Goal: Transaction & Acquisition: Purchase product/service

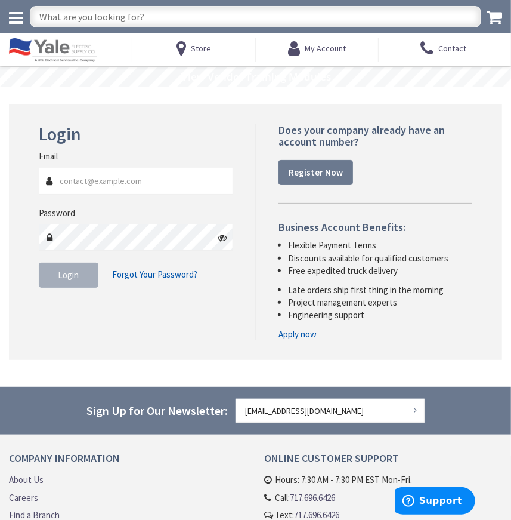
type input "[EMAIL_ADDRESS][DOMAIN_NAME]"
click at [86, 278] on button "Login" at bounding box center [69, 274] width 60 height 25
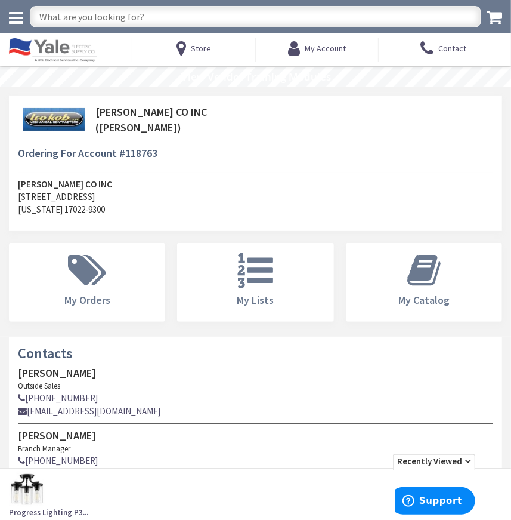
click at [102, 20] on input "text" at bounding box center [256, 16] width 452 height 21
type input "U7021-RL-TG-KK-BLG"
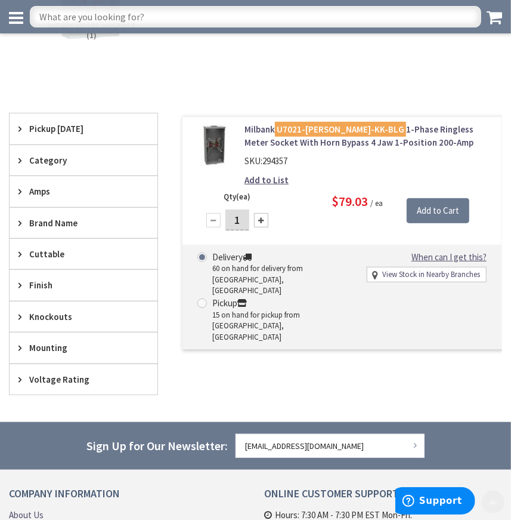
scroll to position [162, 0]
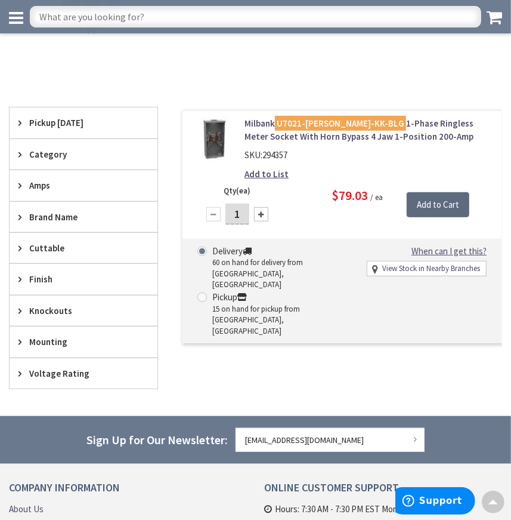
click at [431, 203] on input "Add to Cart" at bounding box center [438, 204] width 63 height 25
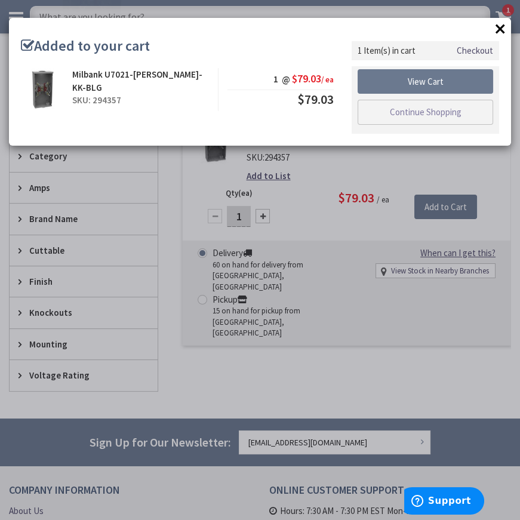
click at [500, 30] on button "×" at bounding box center [500, 29] width 18 height 18
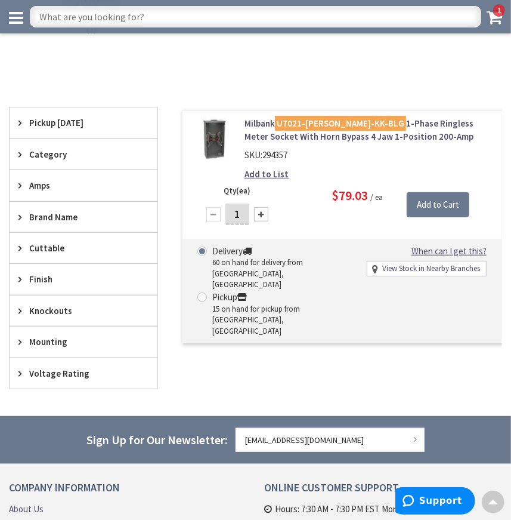
scroll to position [0, 0]
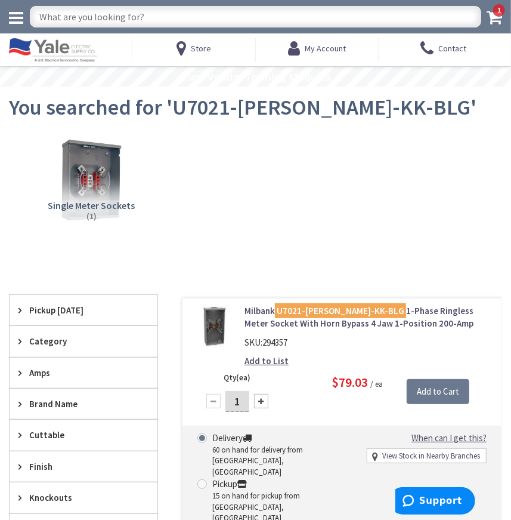
click at [192, 17] on input "text" at bounding box center [256, 16] width 452 height 21
type input "UAS817-PPGP"
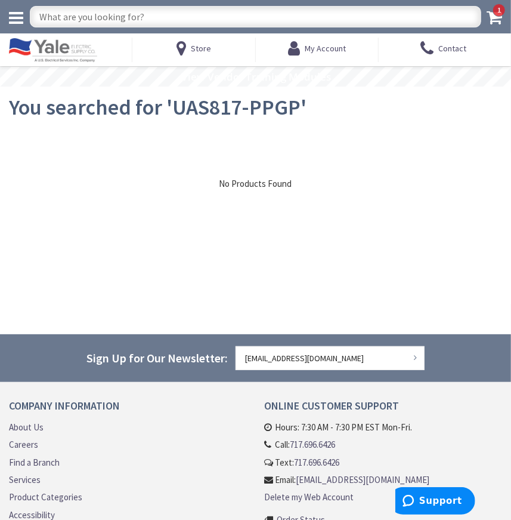
click at [499, 18] on icon at bounding box center [495, 17] width 16 height 17
